Goal: Task Accomplishment & Management: Manage account settings

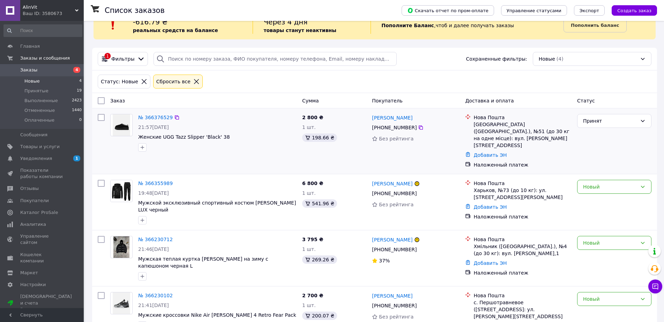
scroll to position [19, 0]
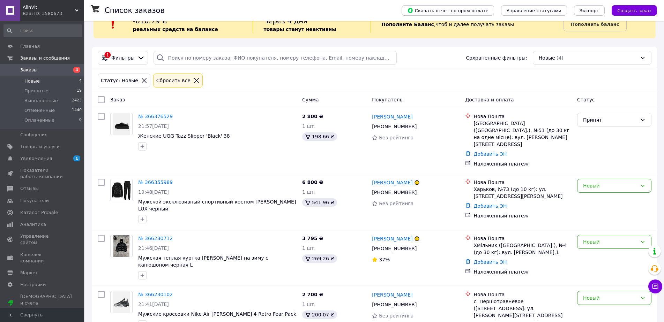
click at [502, 43] on div "Список заказов Скачать отчет по пром-оплате Управление статусами Экспорт Создат…" at bounding box center [374, 176] width 579 height 349
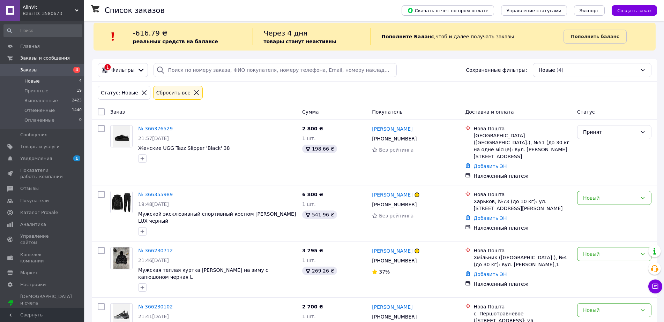
scroll to position [0, 0]
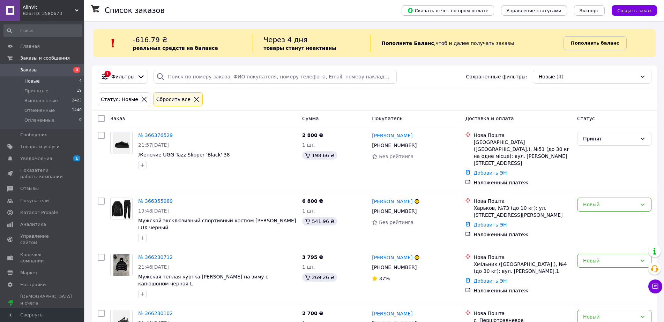
click at [589, 42] on b "Пополнить баланс" at bounding box center [595, 42] width 48 height 5
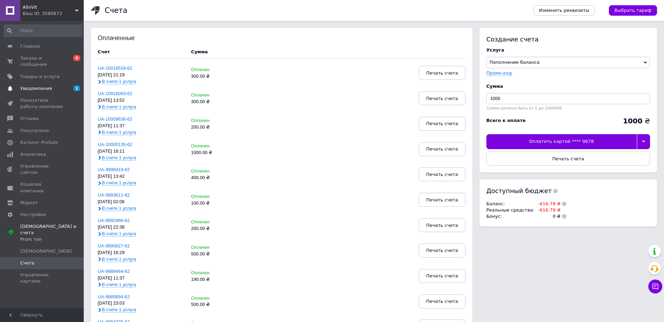
click at [45, 86] on span "Уведомления" at bounding box center [36, 89] width 32 height 6
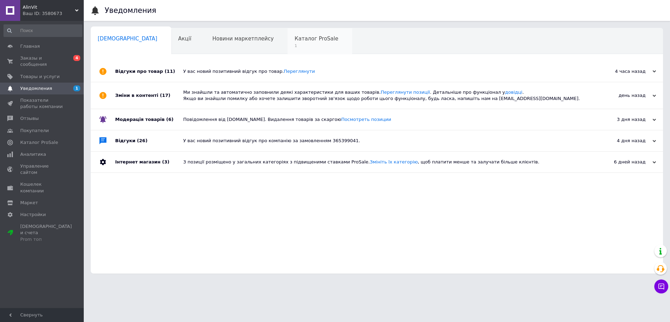
click at [295, 40] on span "Каталог ProSale" at bounding box center [317, 39] width 44 height 6
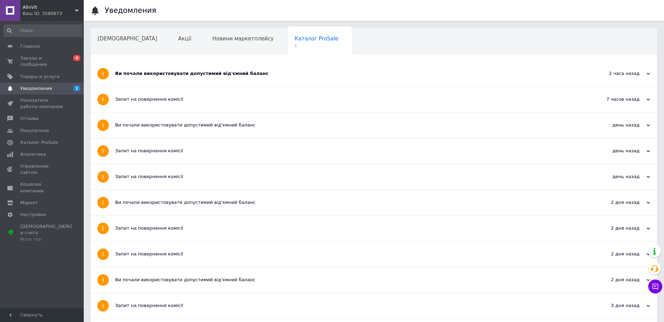
click at [217, 75] on div "Ви почали використовувати допустимий від'ємний баланс" at bounding box center [347, 74] width 465 height 6
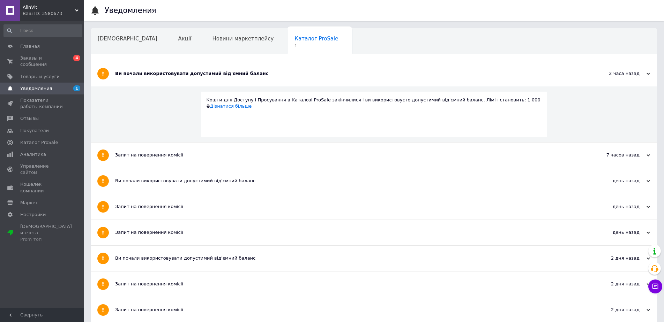
click at [217, 75] on div "Ви почали використовувати допустимий від'ємний баланс" at bounding box center [347, 74] width 465 height 6
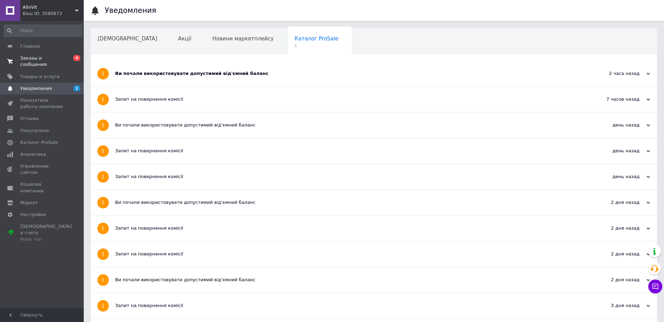
click at [48, 61] on span "Заказы и сообщения" at bounding box center [42, 61] width 44 height 13
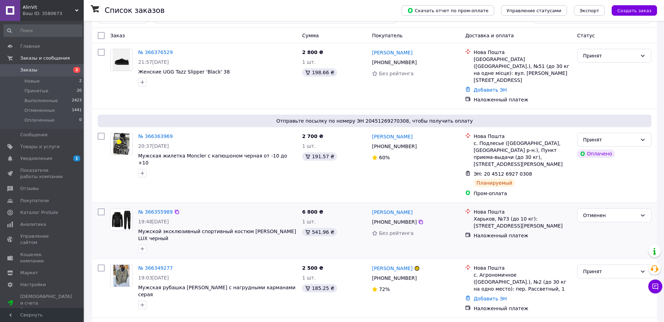
scroll to position [105, 0]
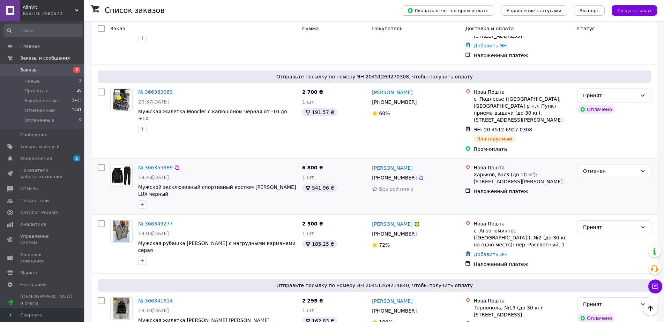
click at [163, 165] on link "№ 366355989" at bounding box center [155, 168] width 35 height 6
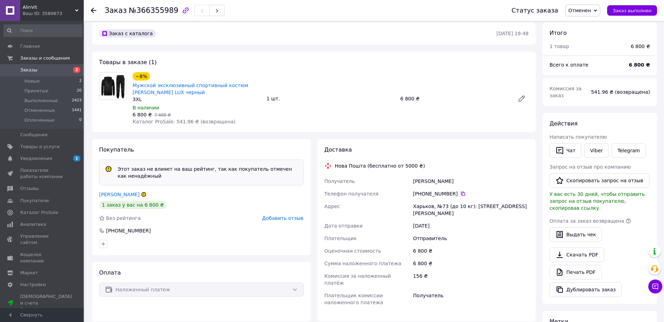
scroll to position [35, 0]
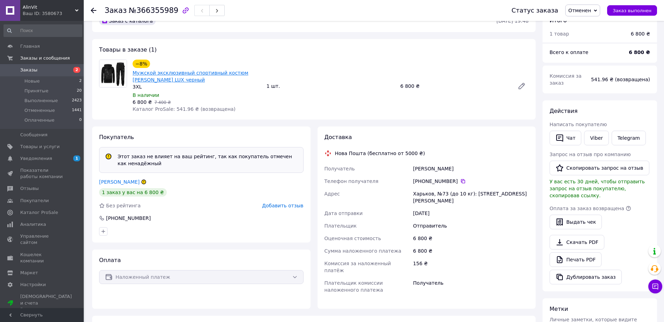
click at [181, 75] on link "Мужской эксклюзивный спортивный костюм Philipp Plein LUX черный" at bounding box center [191, 76] width 116 height 13
click at [47, 84] on li "Новые 2" at bounding box center [43, 81] width 86 height 10
